Goal: Information Seeking & Learning: Compare options

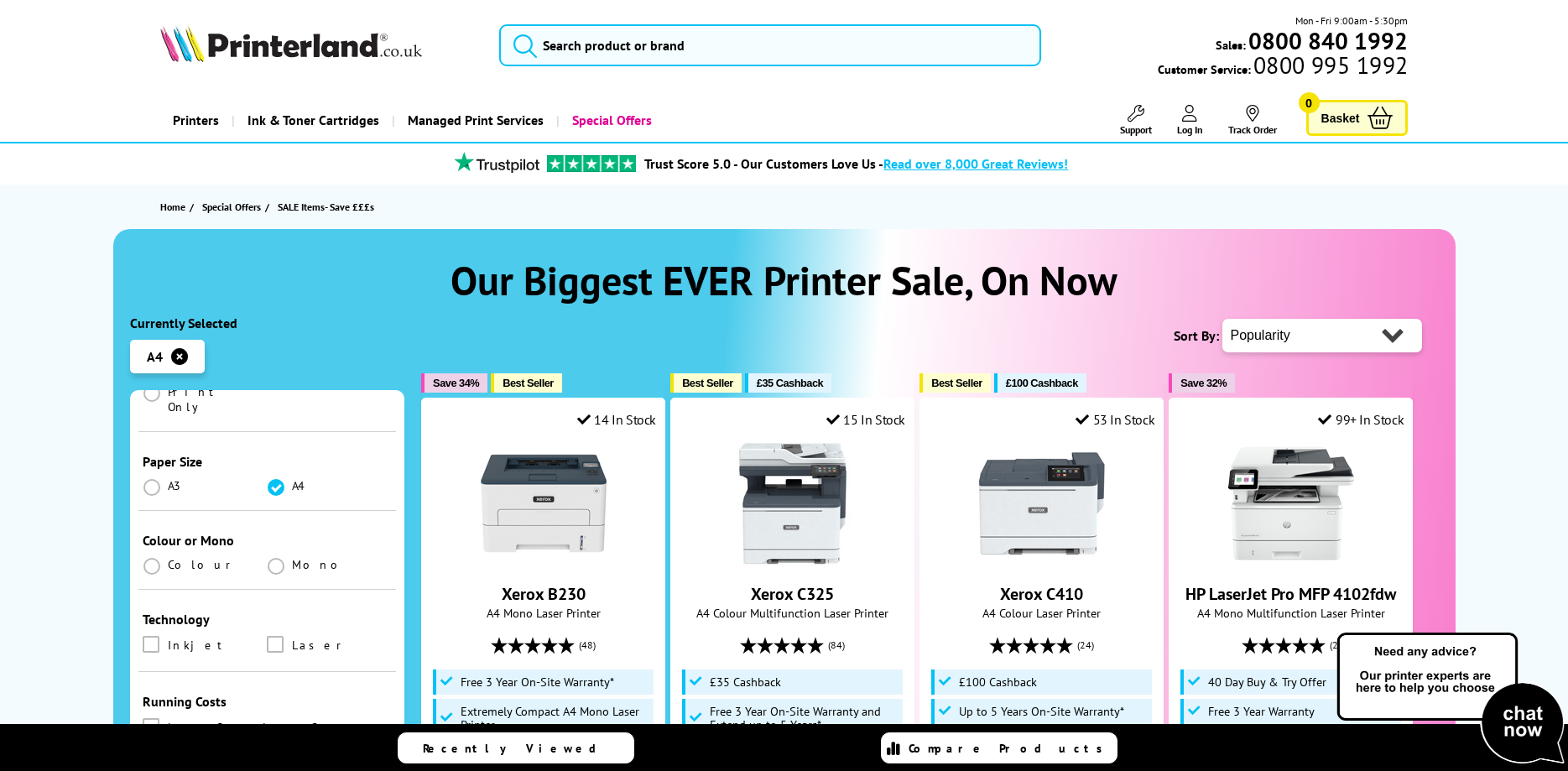
scroll to position [403, 0]
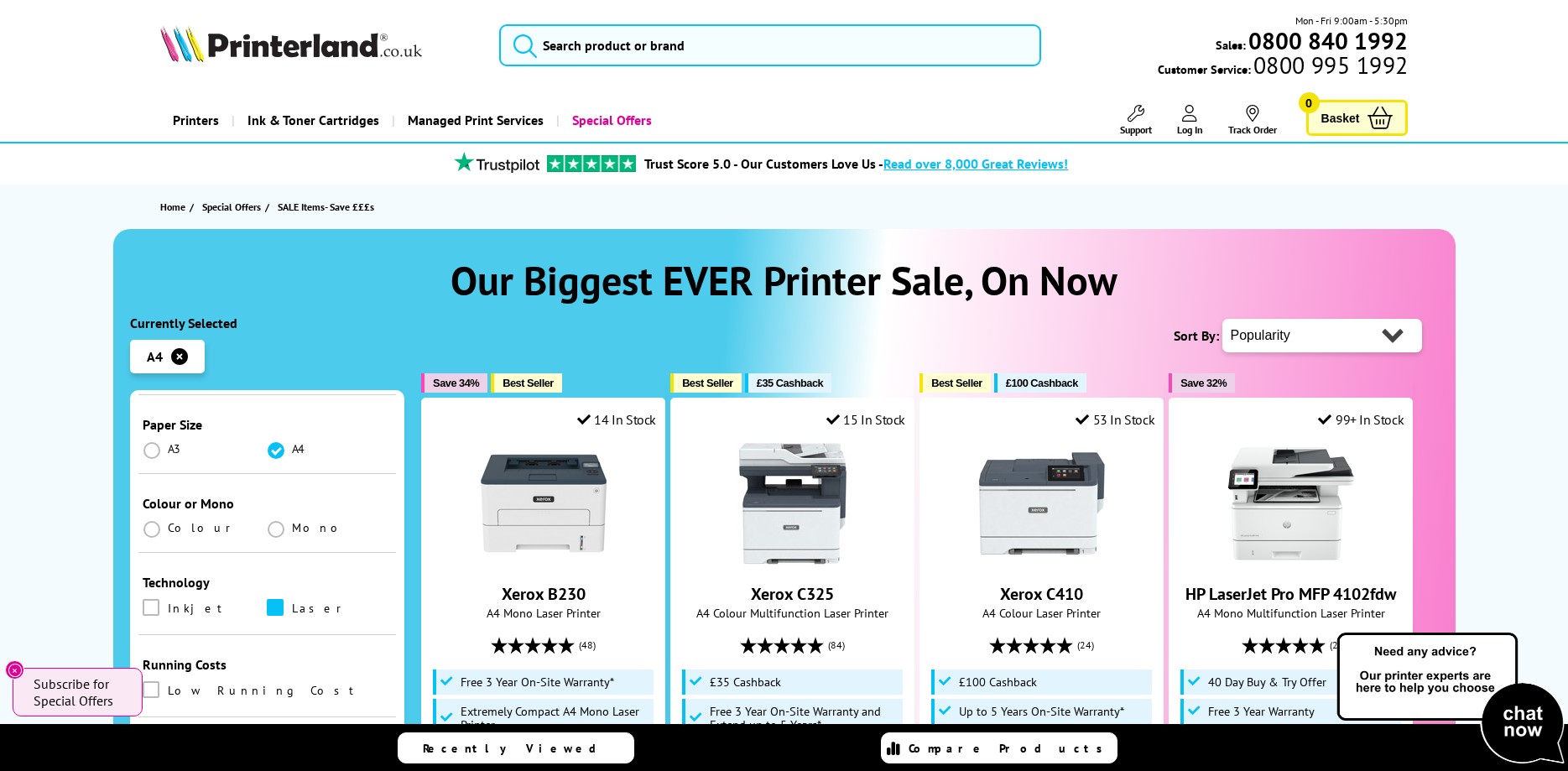
click at [270, 599] on span at bounding box center [275, 607] width 17 height 17
click at [291, 601] on input "checkbox" at bounding box center [291, 601] width 0 height 0
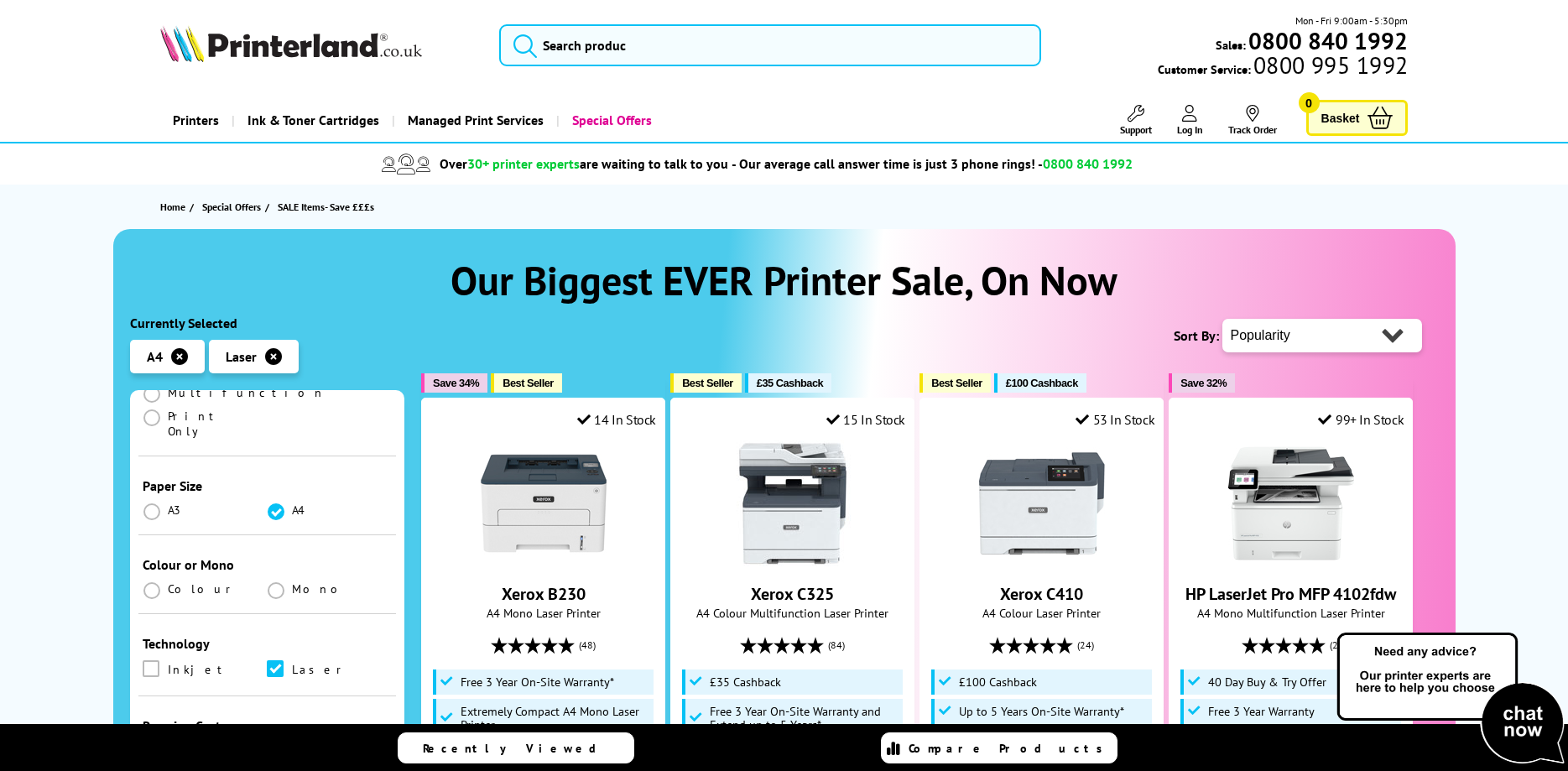
scroll to position [403, 0]
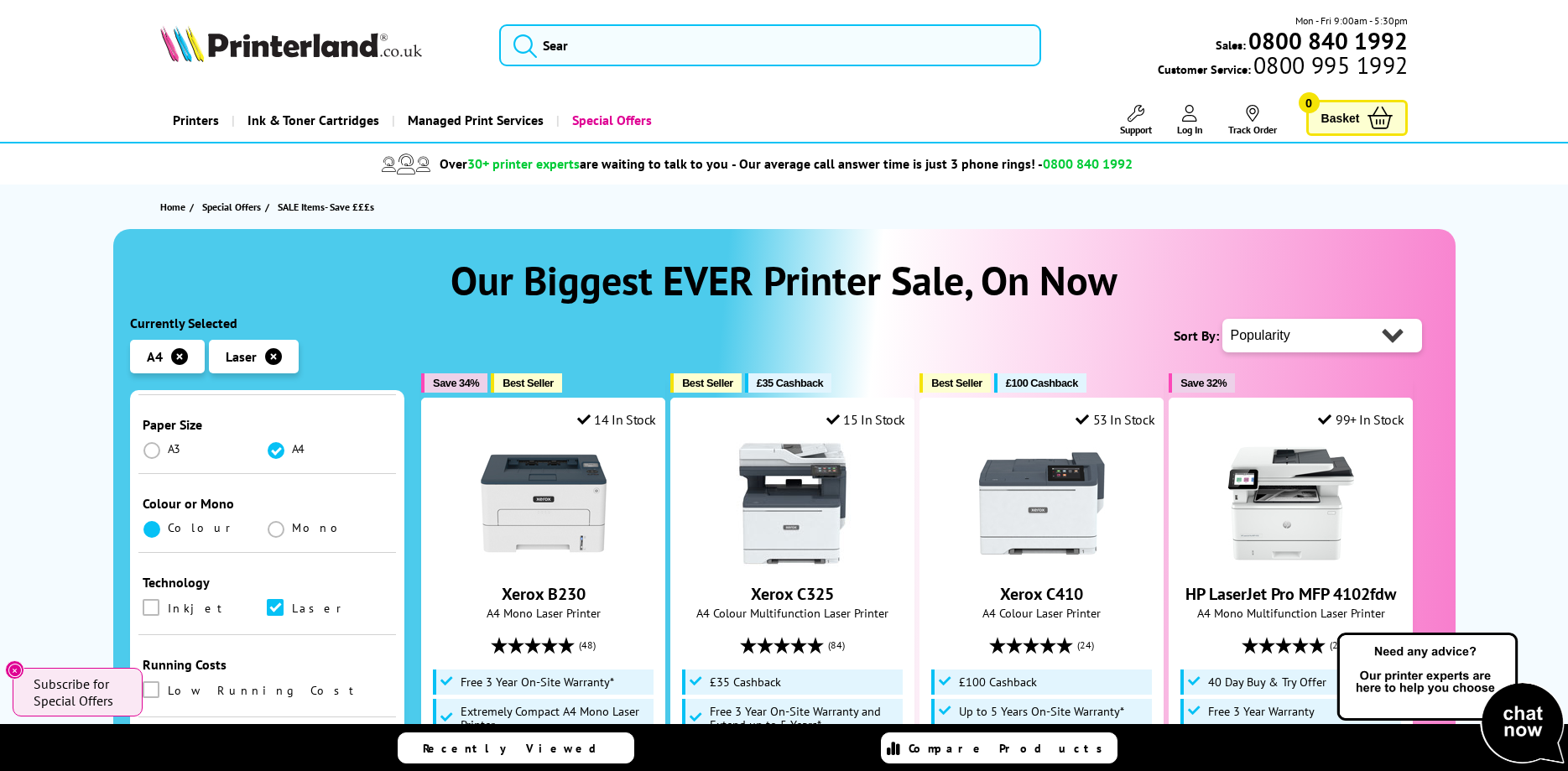
click at [148, 521] on span at bounding box center [151, 529] width 17 height 17
click at [168, 523] on input "radio" at bounding box center [168, 523] width 0 height 0
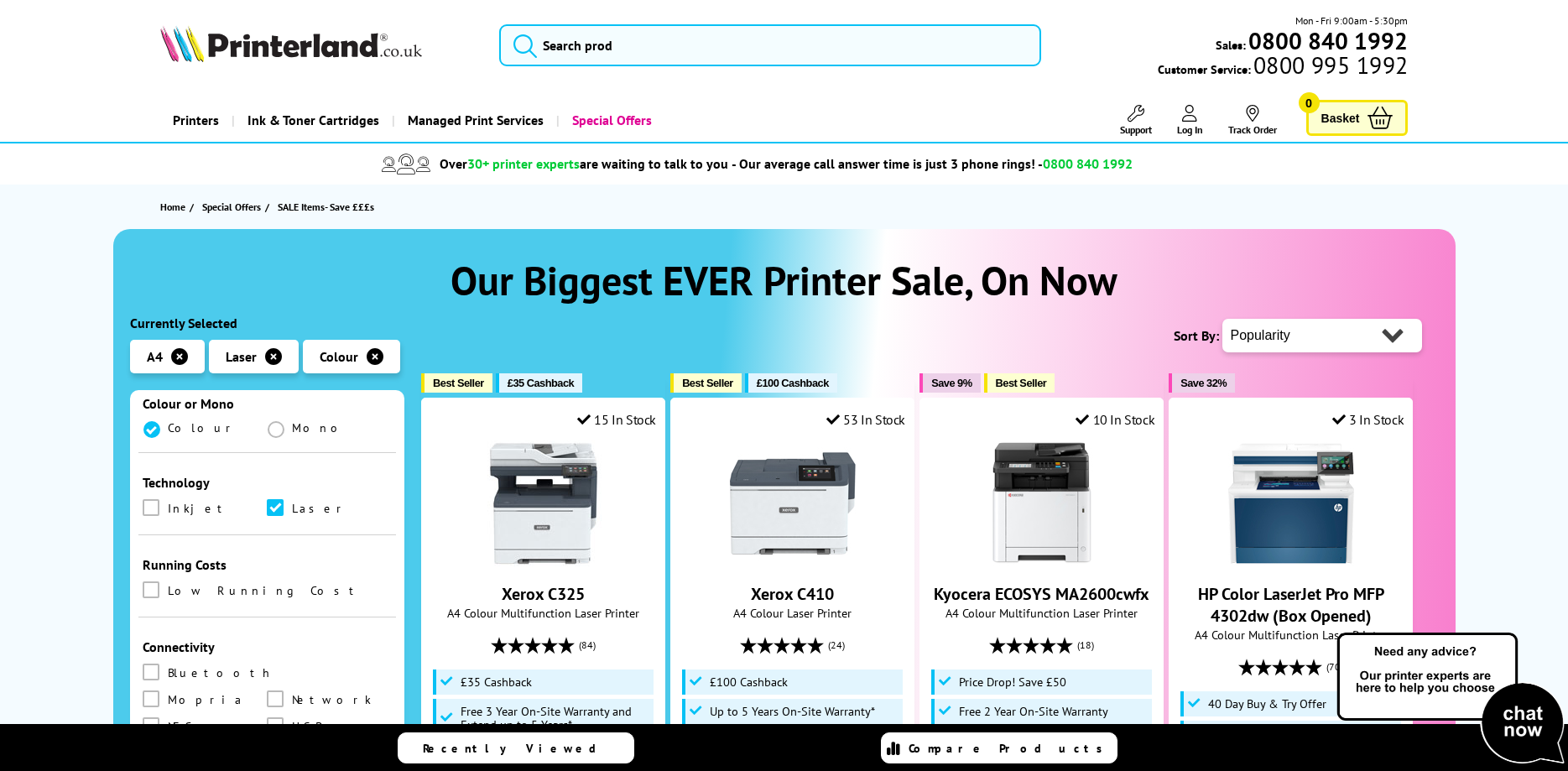
scroll to position [503, 0]
click at [150, 581] on span at bounding box center [150, 589] width 17 height 17
click at [167, 584] on input "checkbox" at bounding box center [167, 584] width 0 height 0
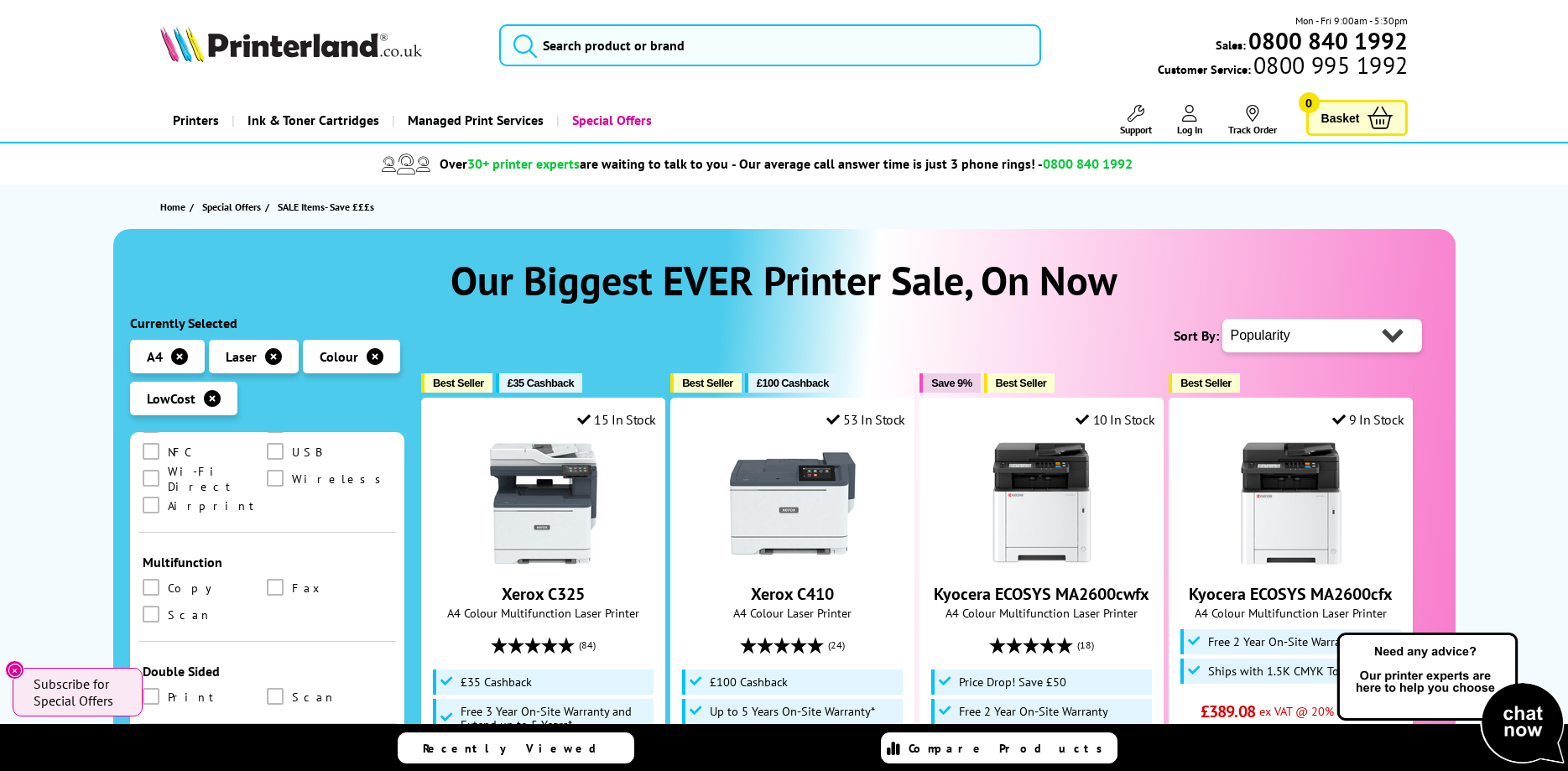
scroll to position [822, 0]
click at [160, 577] on label at bounding box center [152, 586] width 21 height 19
click at [167, 579] on input "checkbox" at bounding box center [167, 579] width 0 height 0
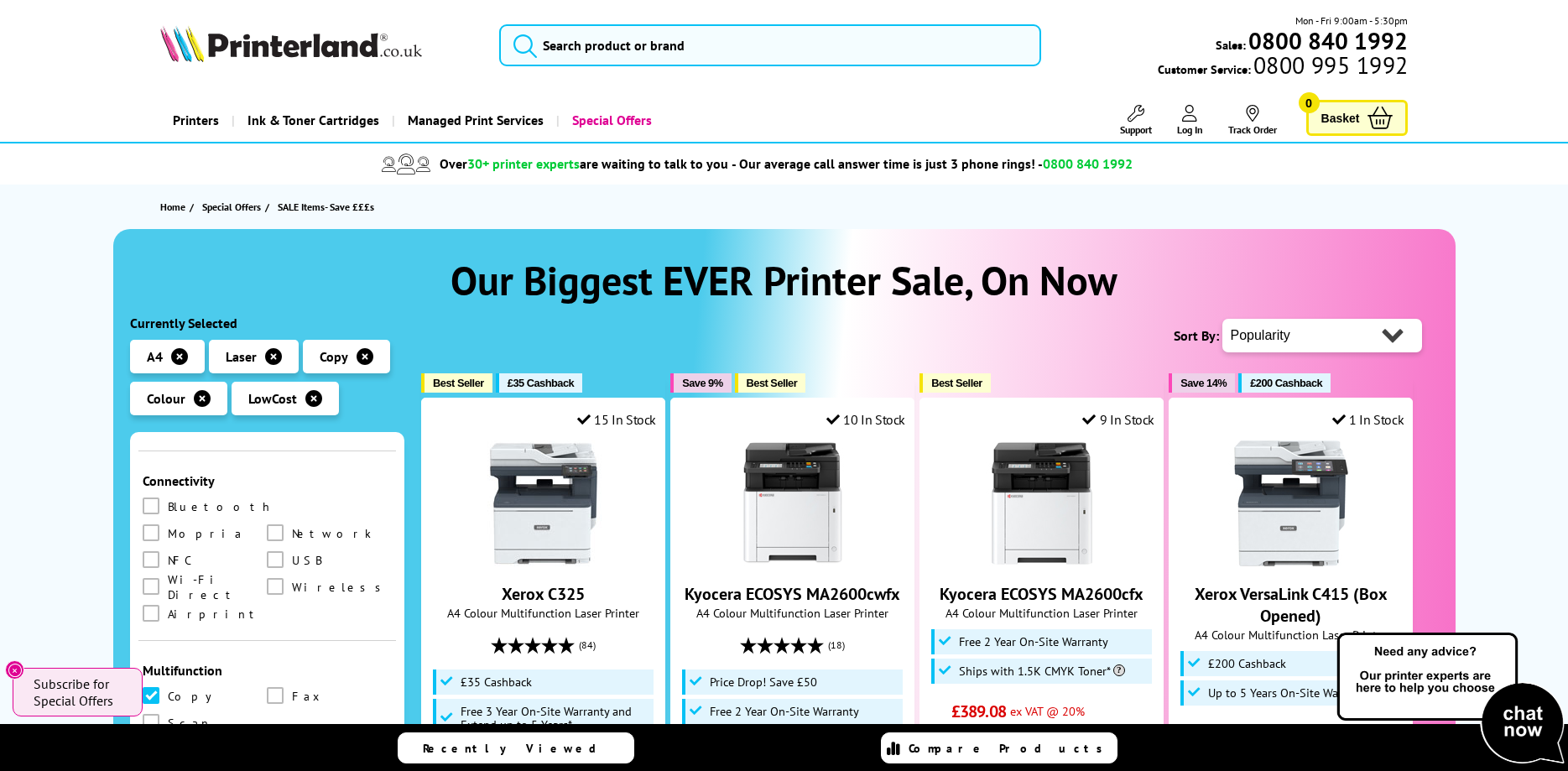
scroll to position [822, 0]
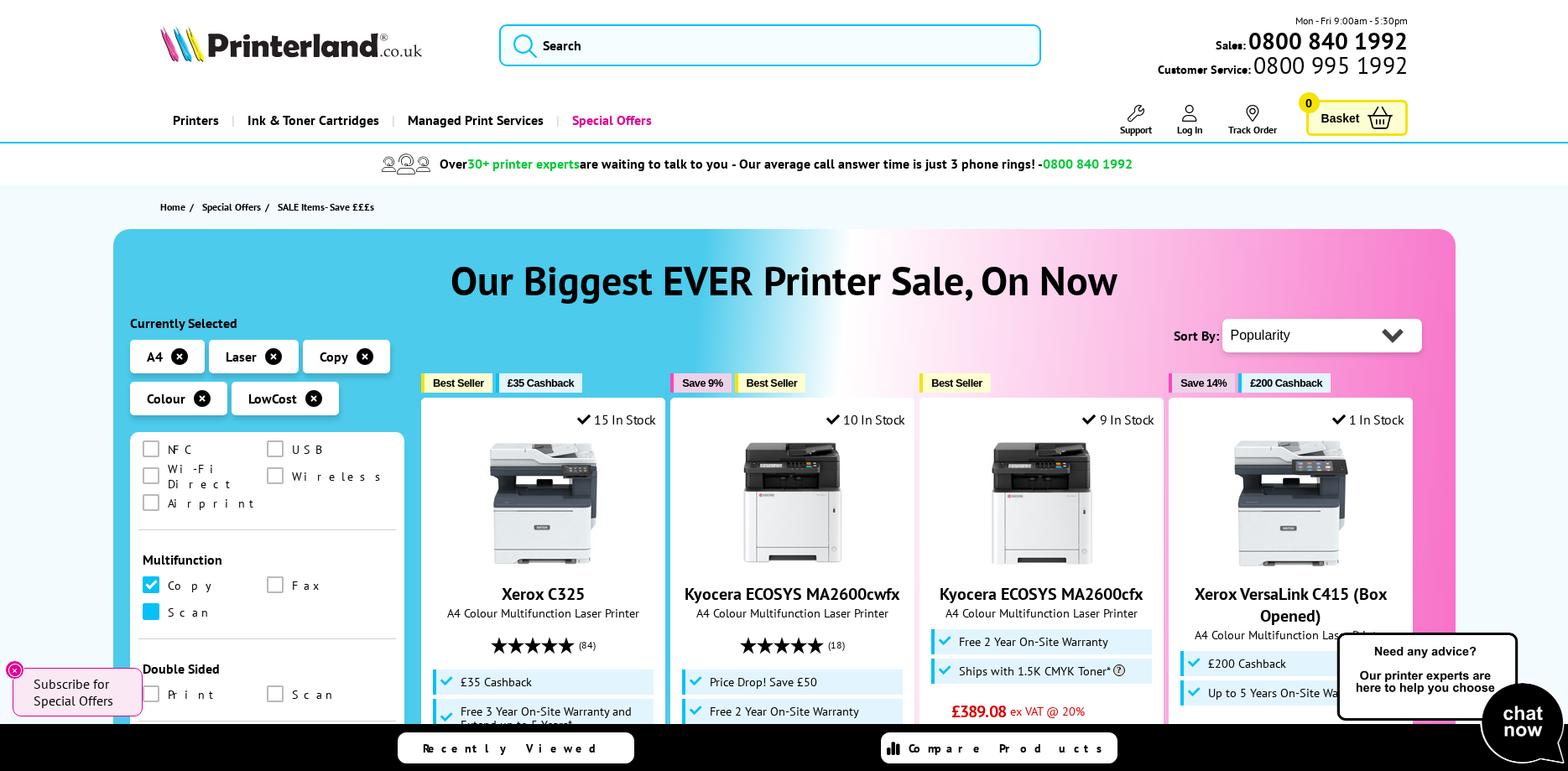
click at [152, 603] on span at bounding box center [150, 611] width 17 height 17
click at [167, 606] on input "checkbox" at bounding box center [167, 606] width 0 height 0
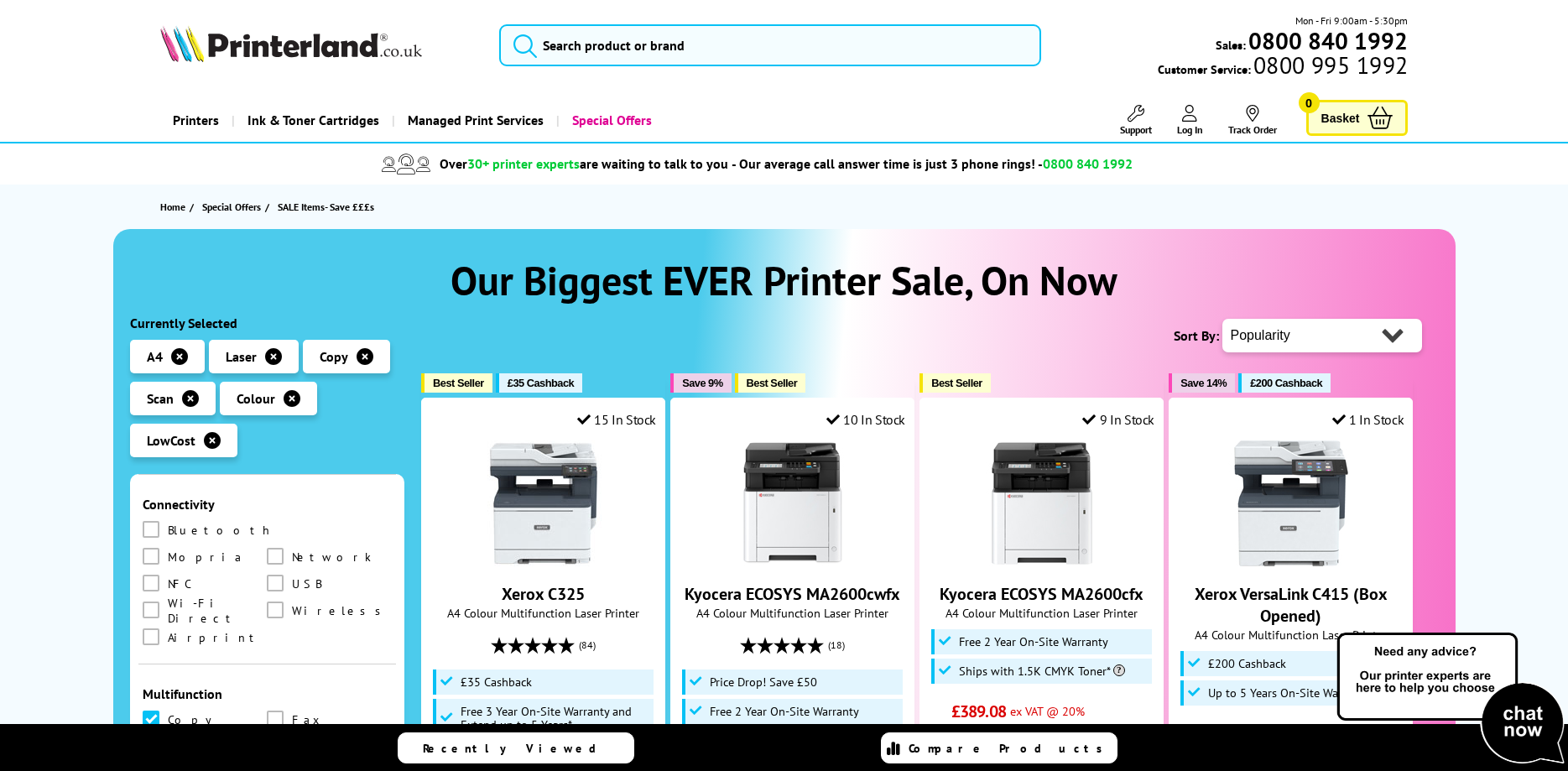
scroll to position [805, 0]
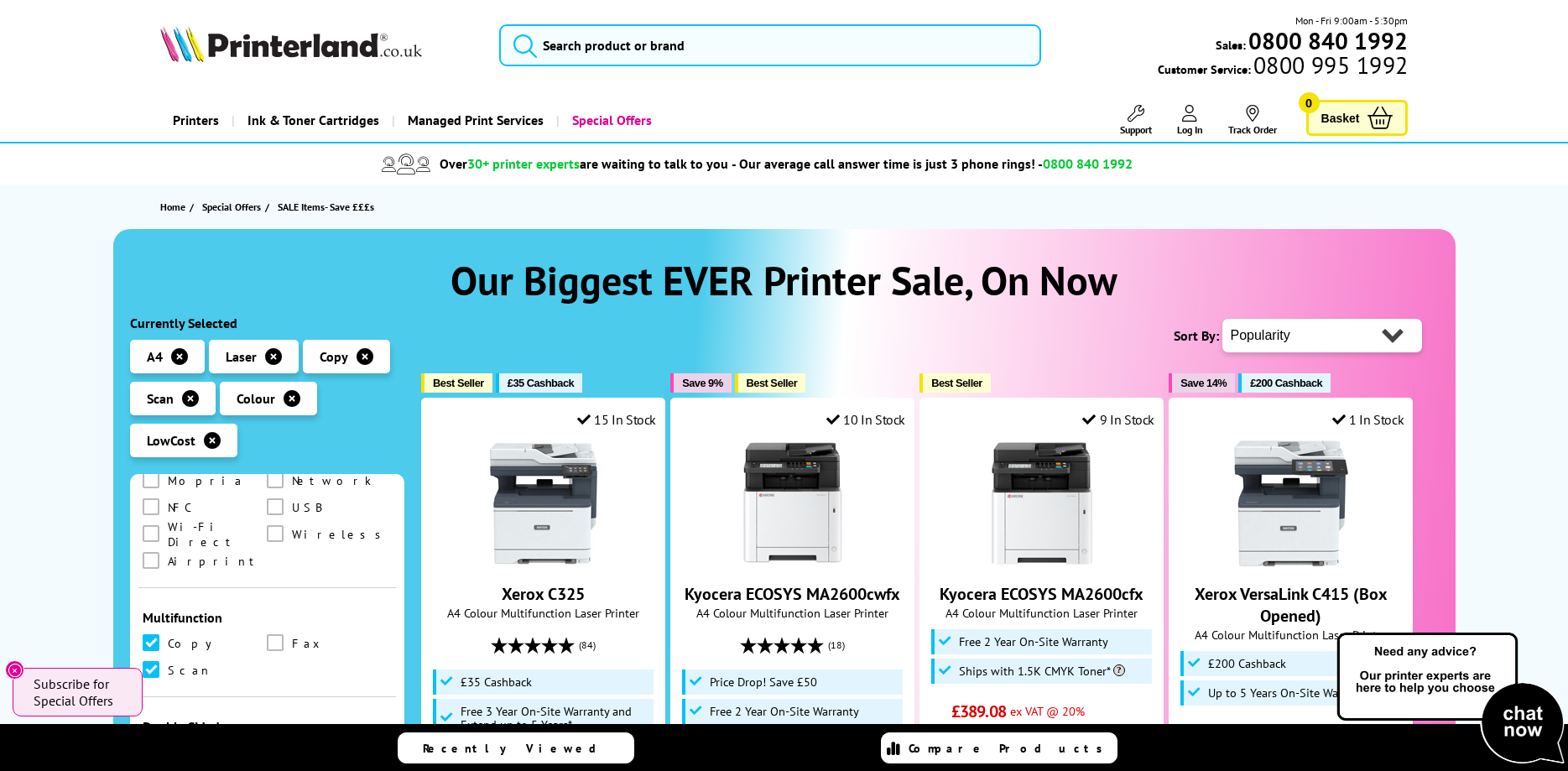
click at [153, 744] on span at bounding box center [150, 751] width 17 height 17
click at [167, 746] on input "checkbox" at bounding box center [167, 746] width 0 height 0
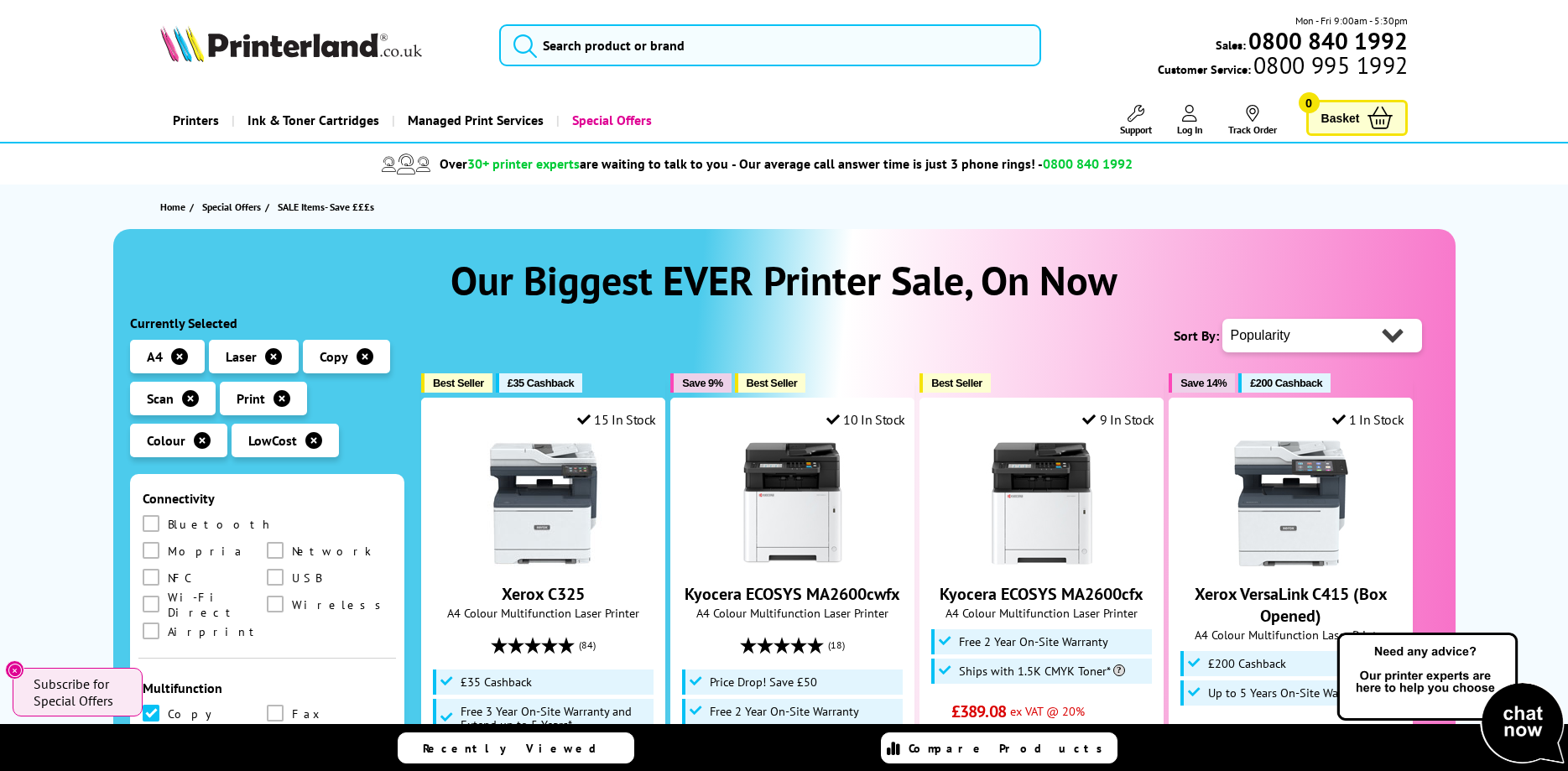
scroll to position [822, 0]
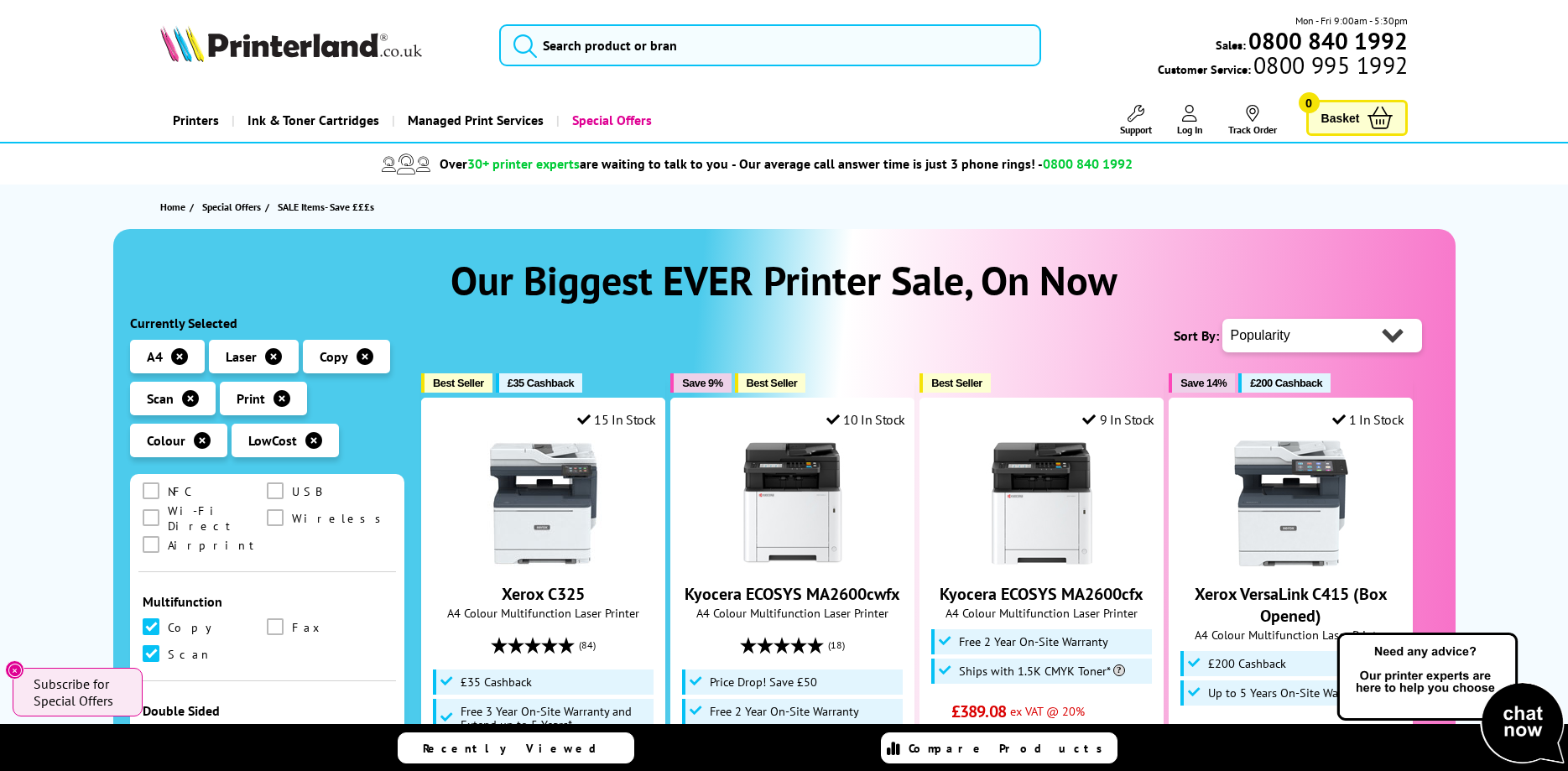
click at [271, 728] on span at bounding box center [275, 736] width 17 height 17
click at [291, 730] on input "checkbox" at bounding box center [291, 730] width 0 height 0
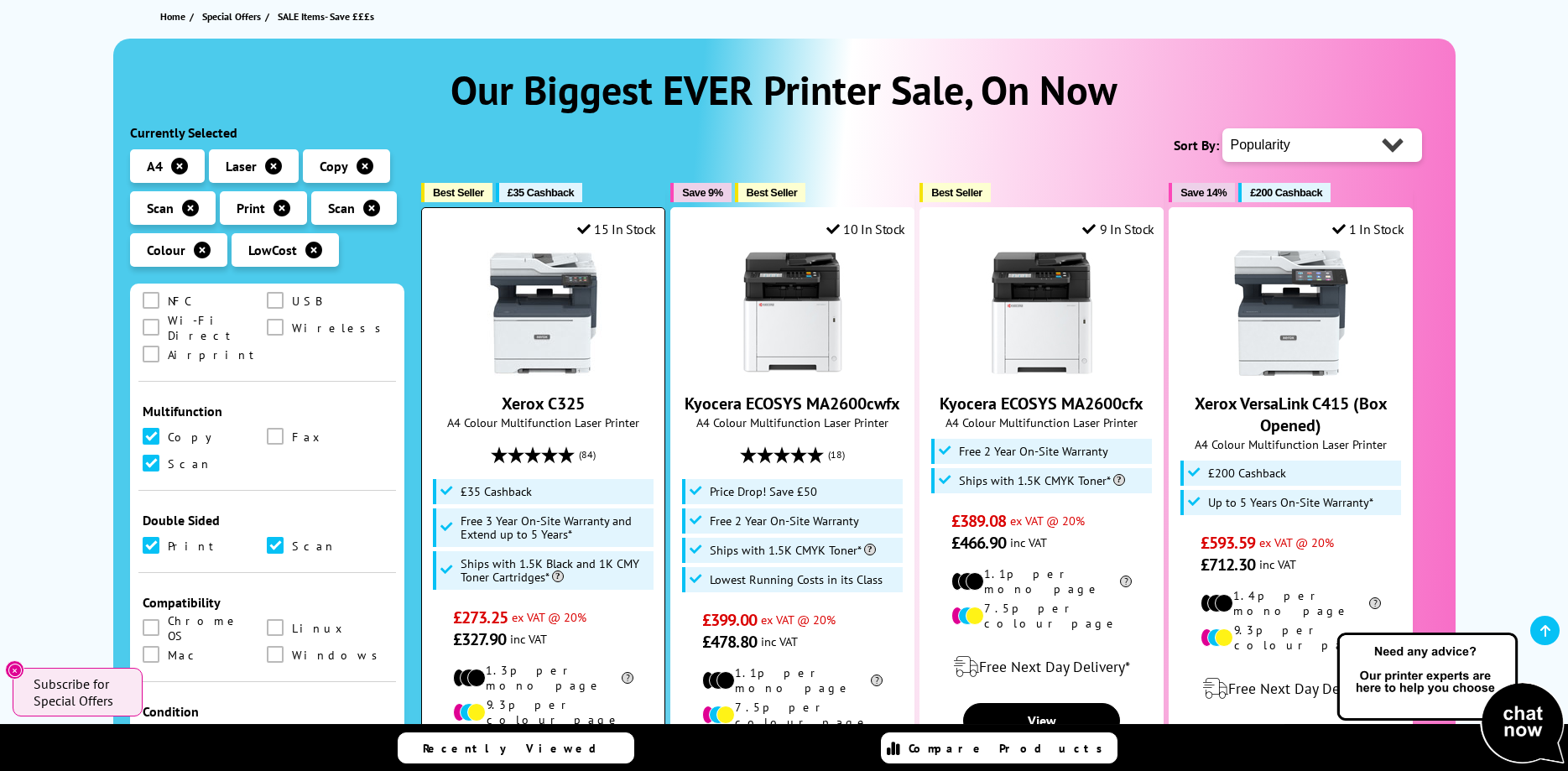
scroll to position [342, 0]
